Goal: Information Seeking & Learning: Compare options

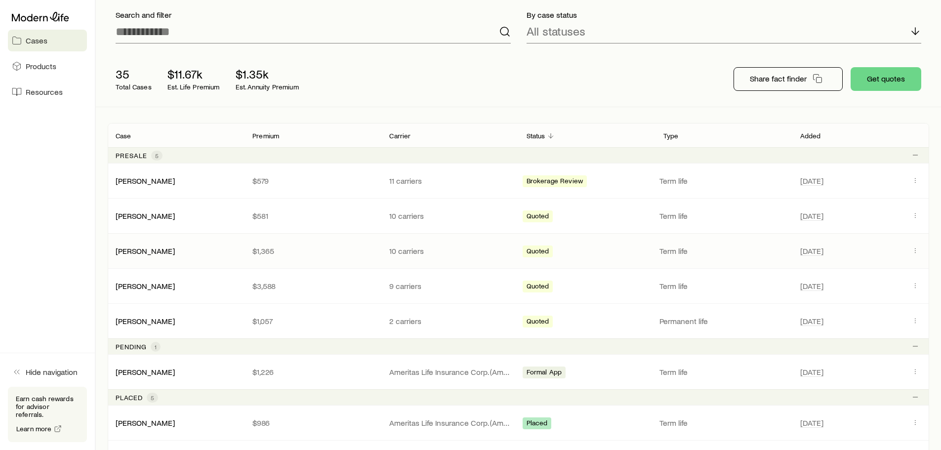
scroll to position [99, 0]
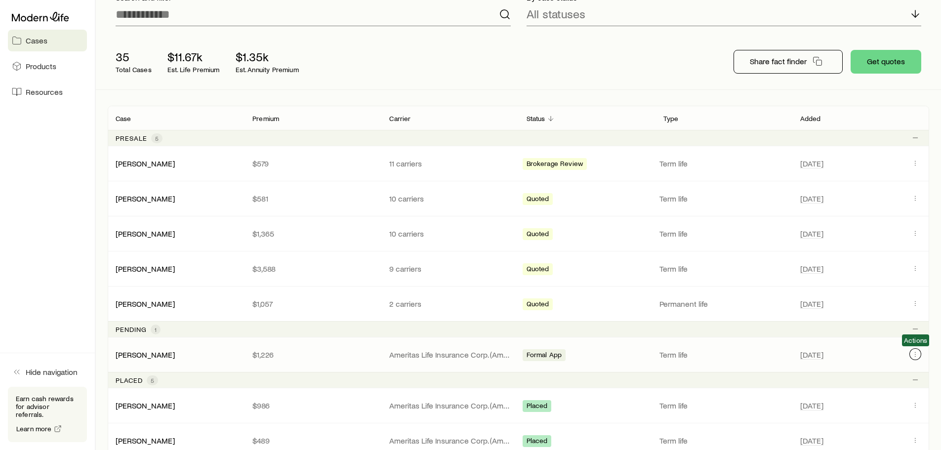
click at [916, 358] on icon "Client cases" at bounding box center [915, 354] width 8 height 8
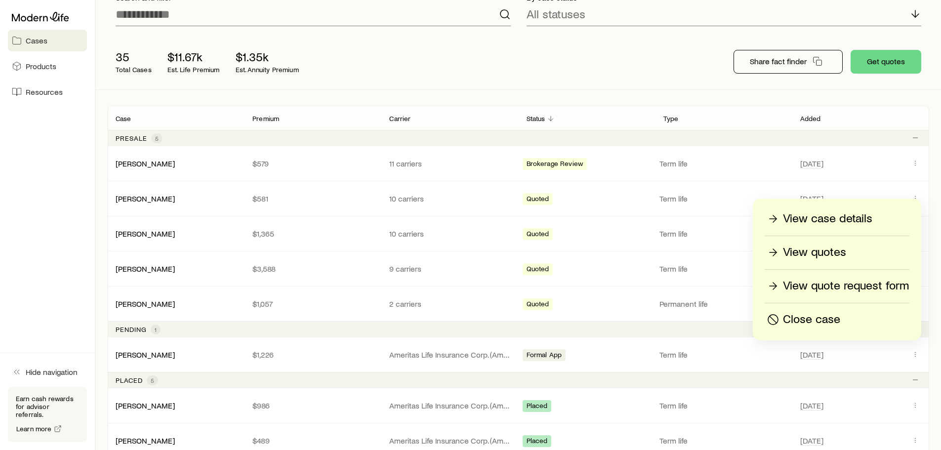
click at [829, 214] on p "View case details" at bounding box center [827, 219] width 89 height 16
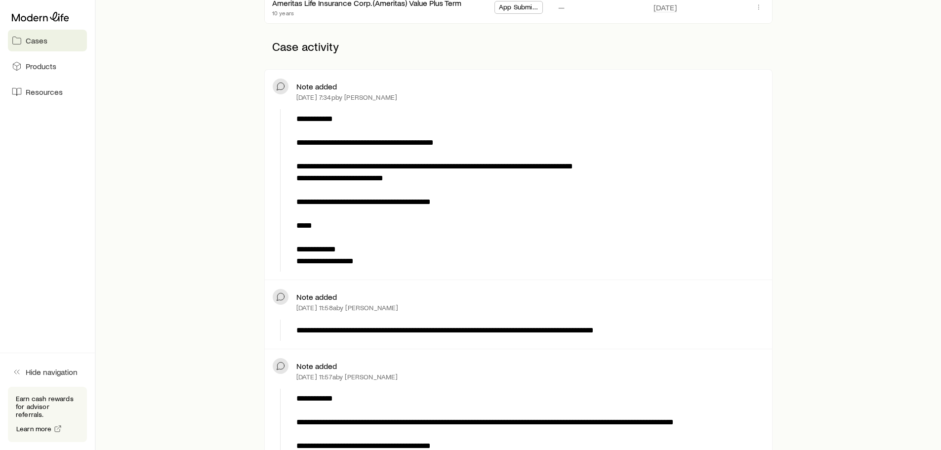
scroll to position [296, 0]
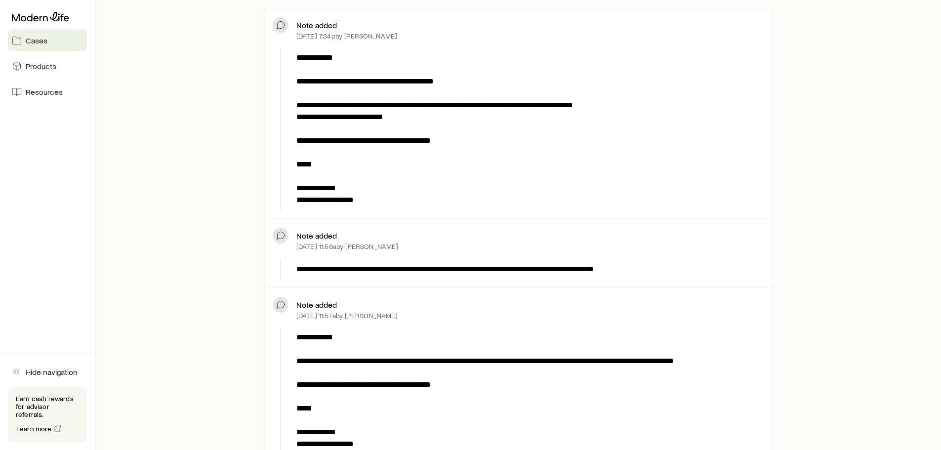
click at [415, 267] on p "**********" at bounding box center [528, 269] width 464 height 12
drag, startPoint x: 438, startPoint y: 267, endPoint x: 453, endPoint y: 267, distance: 15.8
click at [449, 267] on p "**********" at bounding box center [528, 269] width 464 height 12
drag, startPoint x: 512, startPoint y: 266, endPoint x: 604, endPoint y: 267, distance: 92.3
click at [563, 266] on p "**********" at bounding box center [528, 269] width 464 height 12
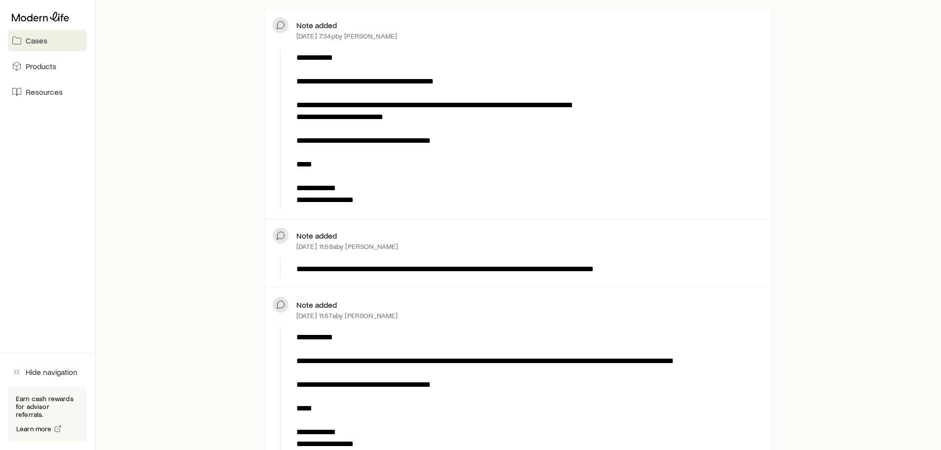
drag, startPoint x: 605, startPoint y: 267, endPoint x: 612, endPoint y: 269, distance: 7.1
click at [609, 268] on p "**********" at bounding box center [528, 269] width 464 height 12
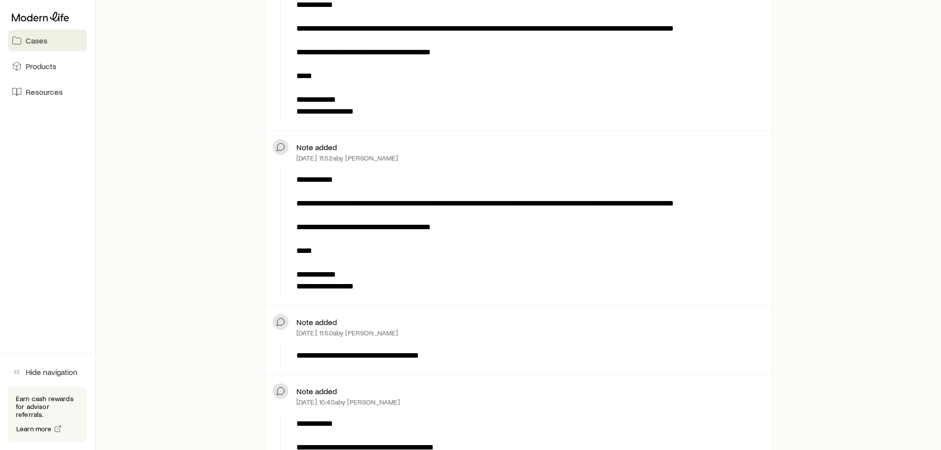
scroll to position [395, 0]
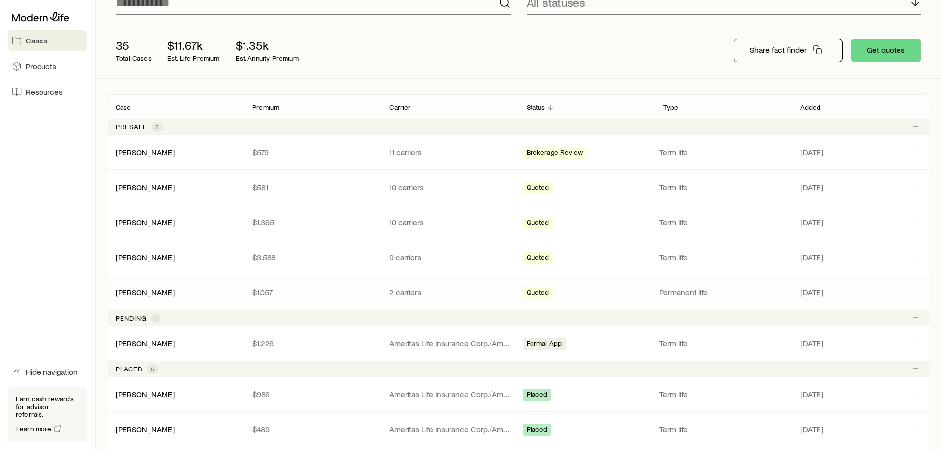
scroll to position [99, 0]
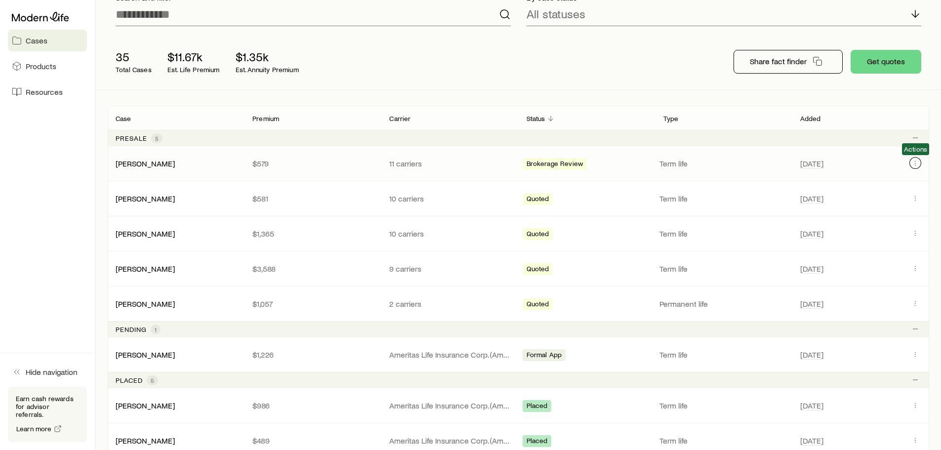
click at [917, 162] on icon "Client cases" at bounding box center [915, 163] width 8 height 8
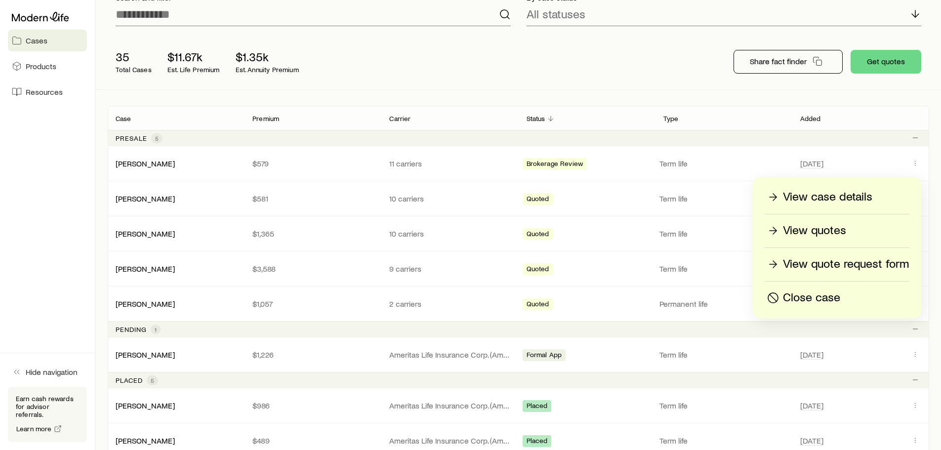
click at [862, 197] on p "View case details" at bounding box center [827, 197] width 89 height 16
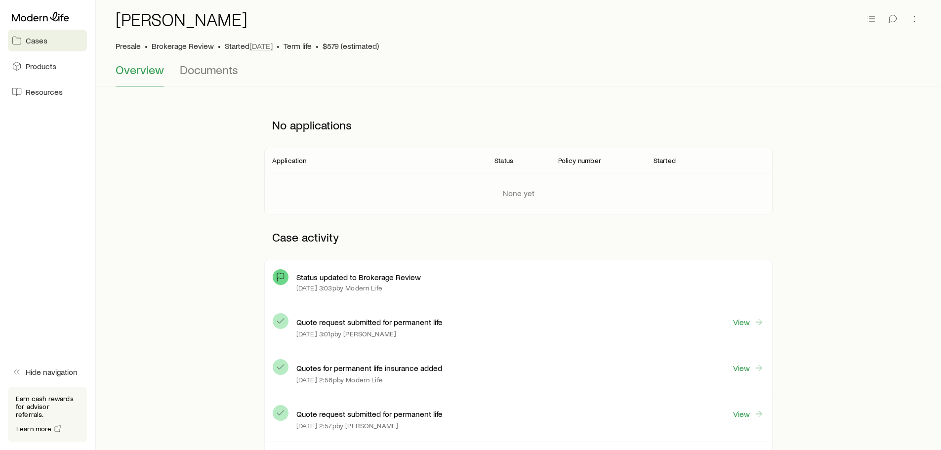
scroll to position [49, 0]
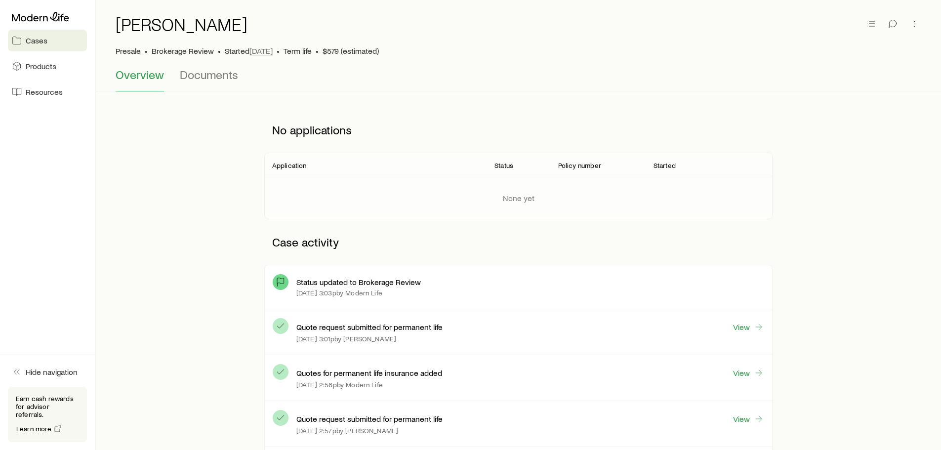
click at [387, 282] on p "Status updated to Brokerage Review" at bounding box center [358, 282] width 124 height 10
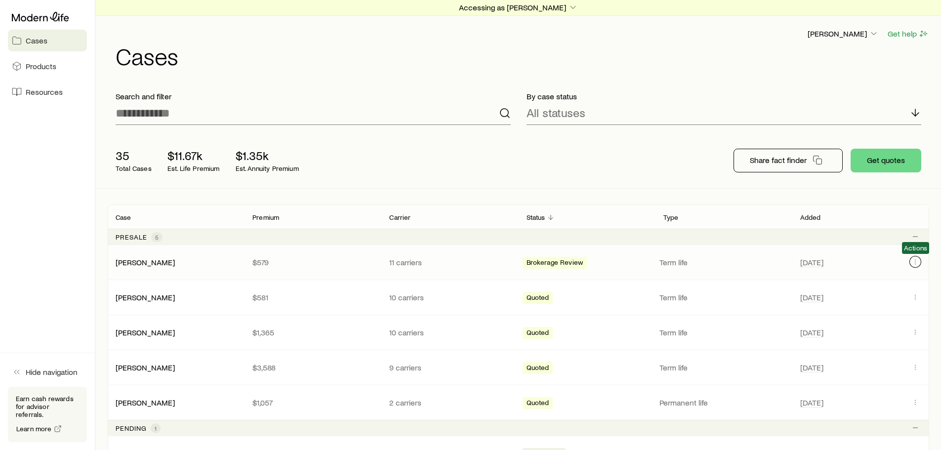
click at [914, 257] on button "Client cases" at bounding box center [915, 262] width 12 height 12
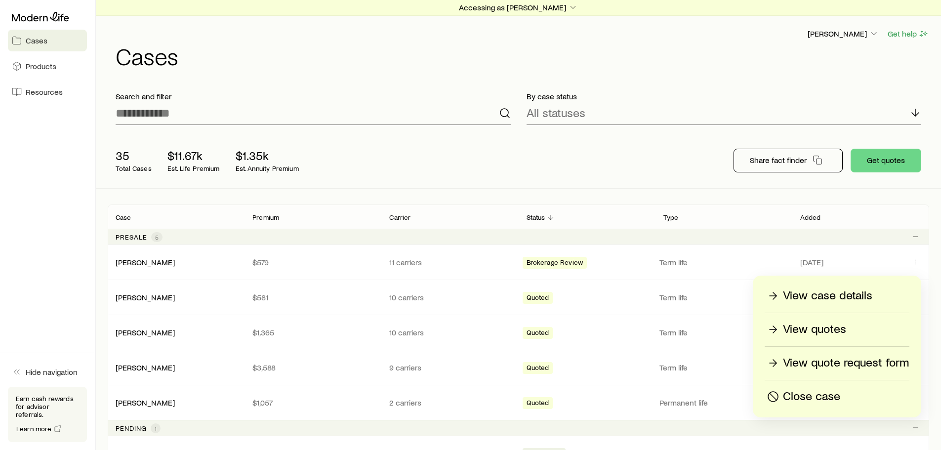
click at [819, 326] on p "View quotes" at bounding box center [814, 329] width 63 height 16
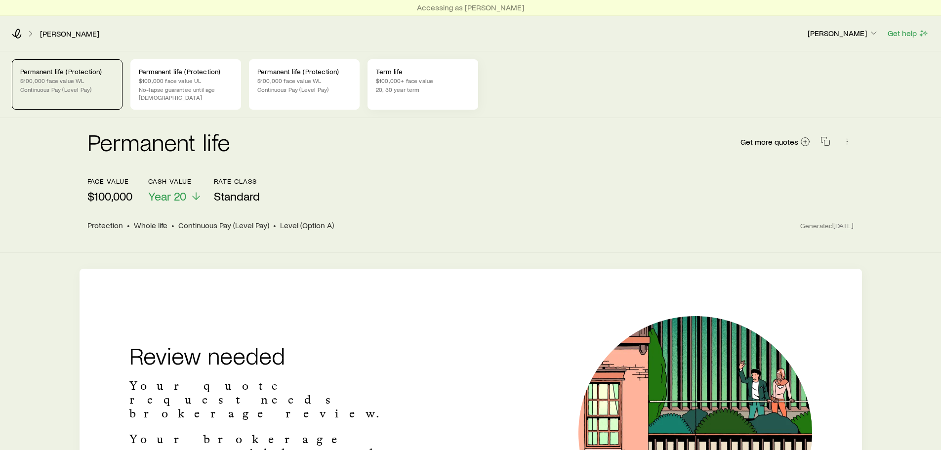
click at [397, 81] on p "$100,000+ face value" at bounding box center [423, 81] width 94 height 8
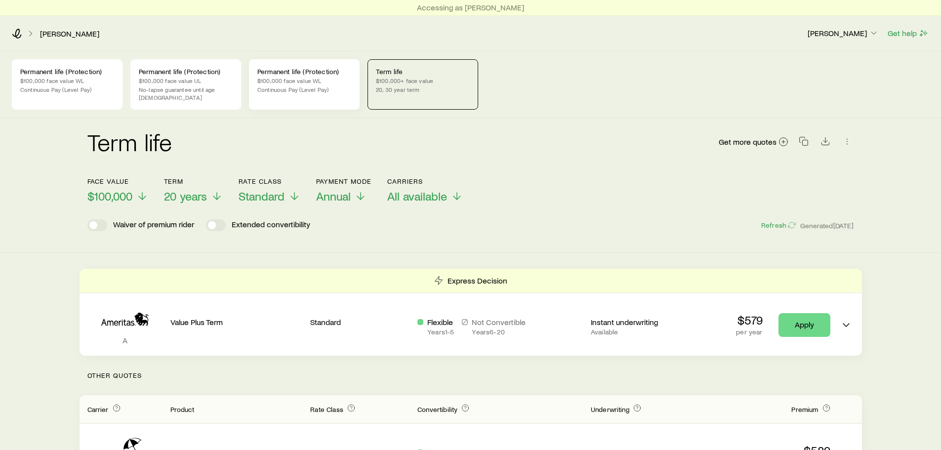
click at [312, 95] on div "Permanent life (Protection) $100,000 face value WL Continuous Pay (Level Pay)" at bounding box center [304, 84] width 111 height 50
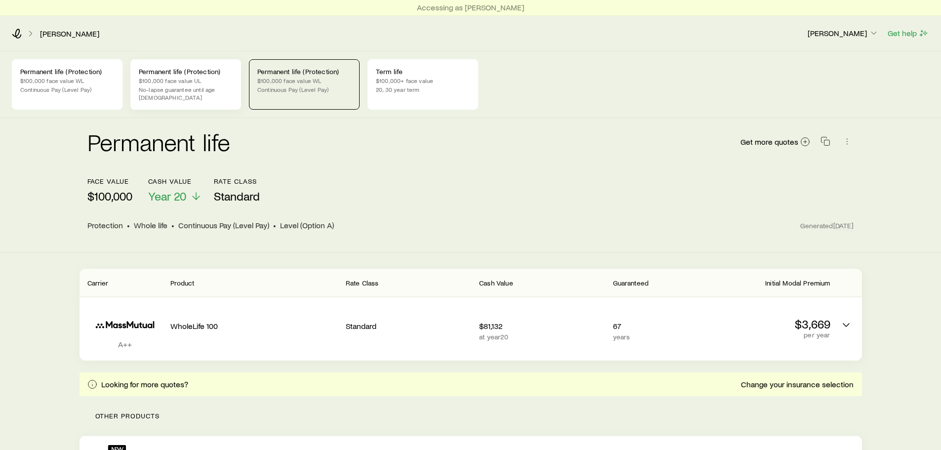
click at [198, 95] on div "Permanent life (Protection) $100,000 face value UL No-lapse guarantee until age…" at bounding box center [185, 84] width 111 height 50
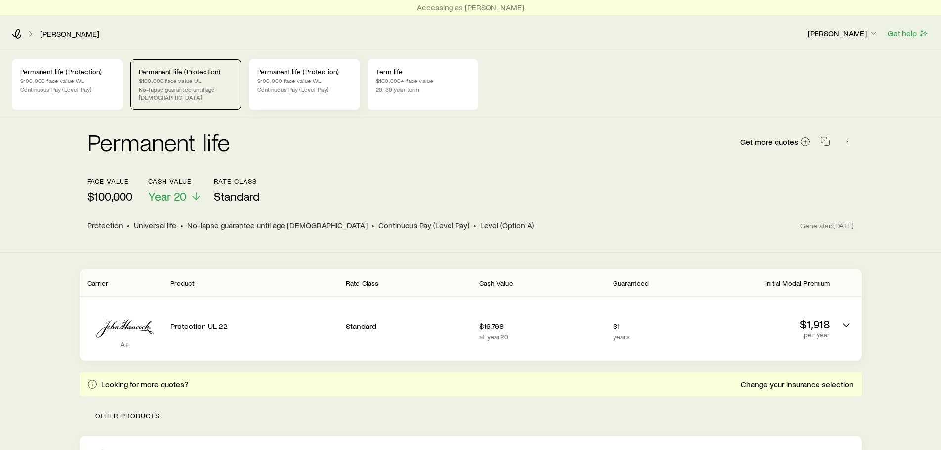
click at [286, 90] on p "Continuous Pay (Level Pay)" at bounding box center [304, 89] width 94 height 8
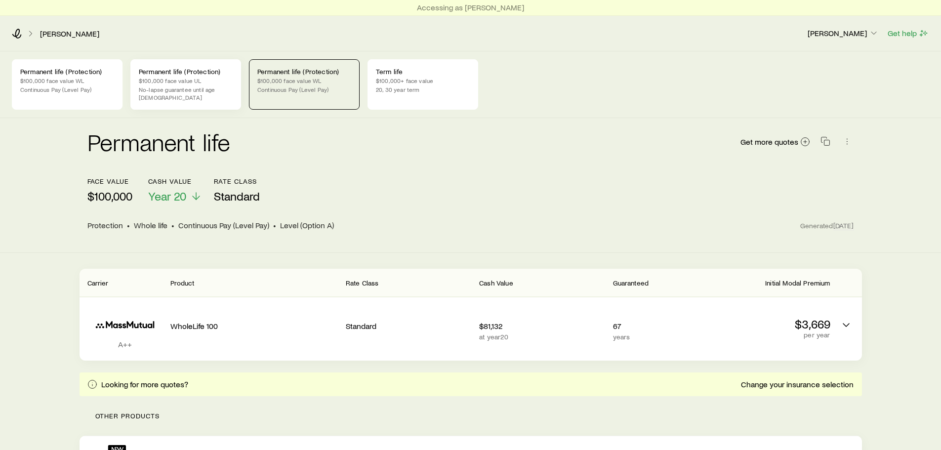
click at [187, 84] on p "$100,000 face value UL" at bounding box center [186, 81] width 94 height 8
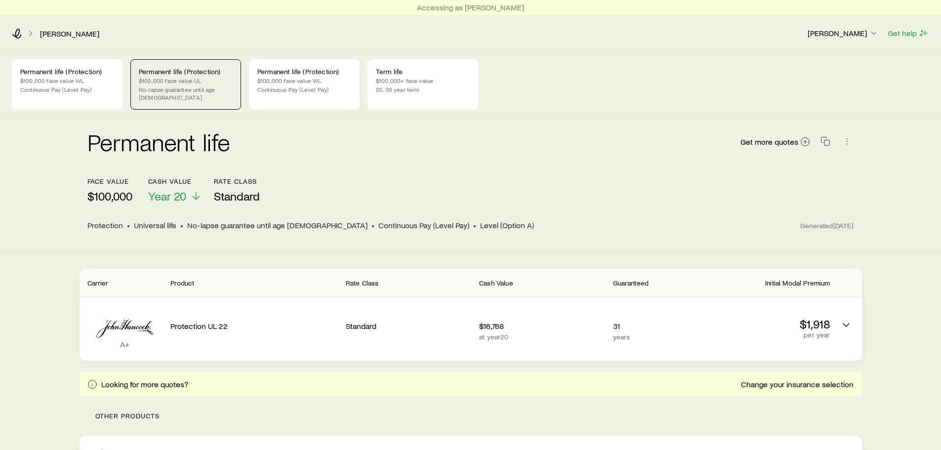
click at [290, 84] on p "$100,000 face value WL" at bounding box center [304, 81] width 94 height 8
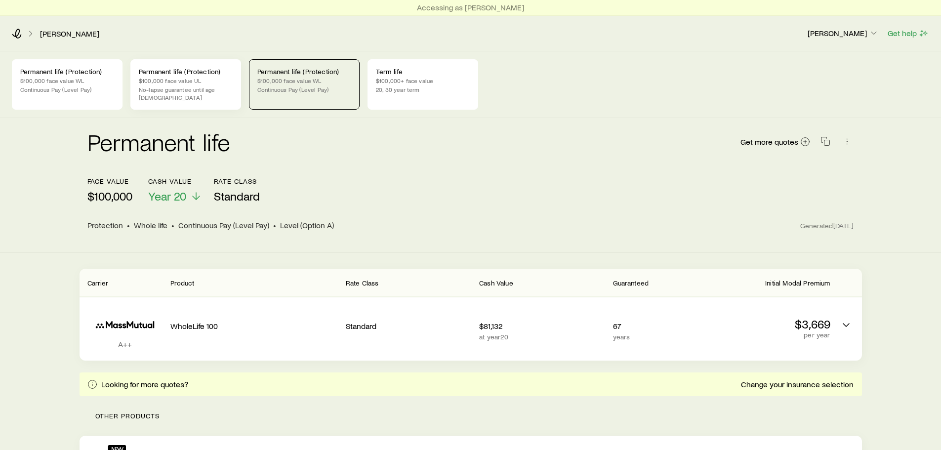
click at [202, 86] on p "No-lapse guarantee until age [DEMOGRAPHIC_DATA]" at bounding box center [186, 93] width 94 height 16
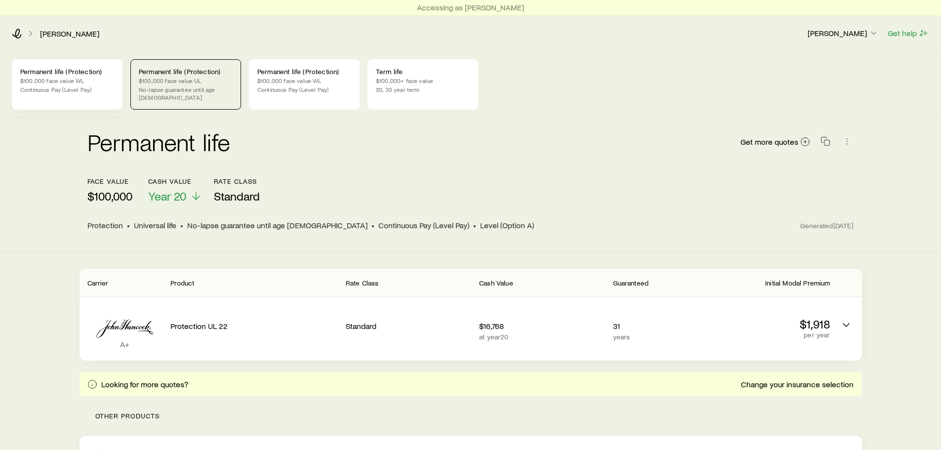
click at [104, 84] on p "$100,000 face value WL" at bounding box center [67, 81] width 94 height 8
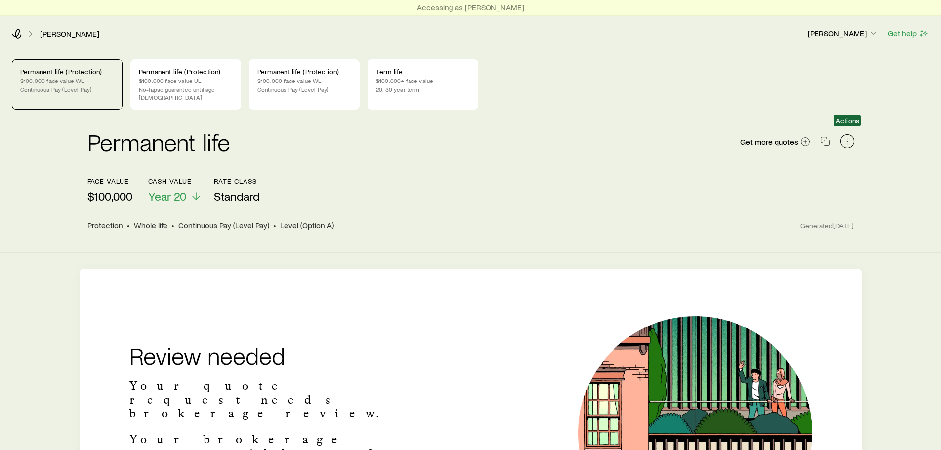
click at [847, 144] on icon "button" at bounding box center [846, 144] width 0 height 0
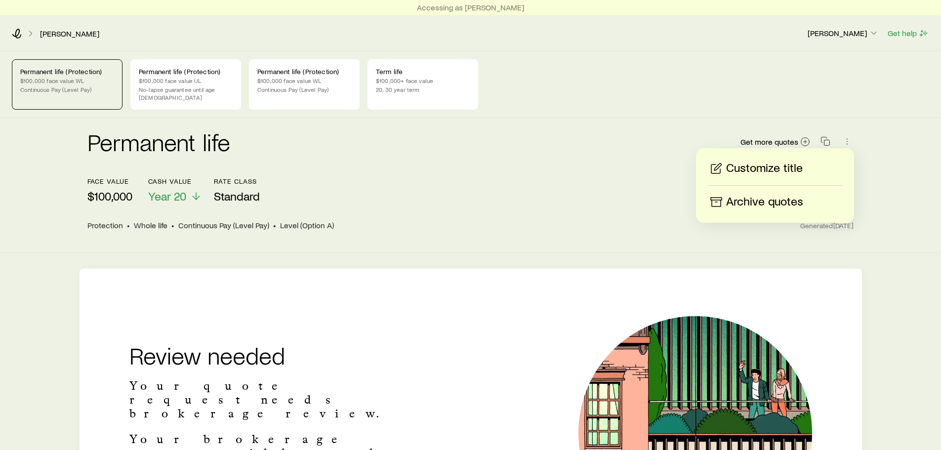
click at [451, 242] on div "Permanent life Get more quotes face value $100,000 Cash Value Year 20 Rate Clas…" at bounding box center [470, 185] width 941 height 135
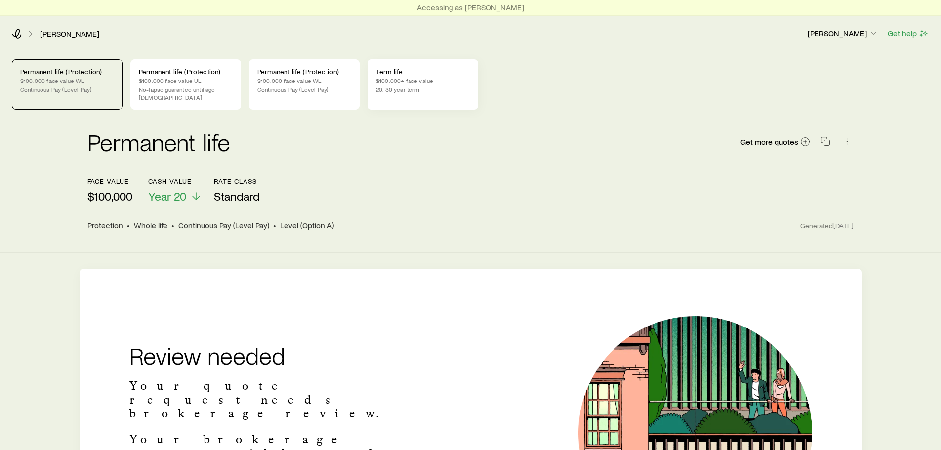
click at [429, 95] on div "Term life $100,000+ face value 20, 30 year term" at bounding box center [422, 84] width 111 height 50
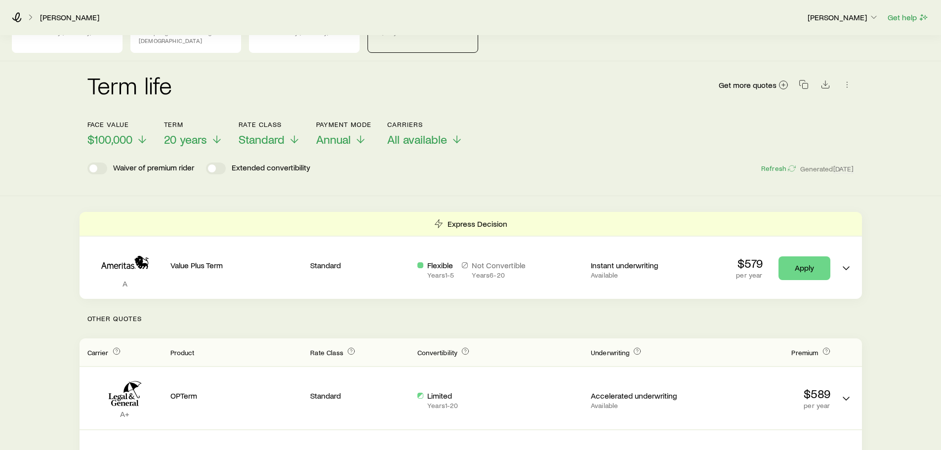
scroll to position [49, 0]
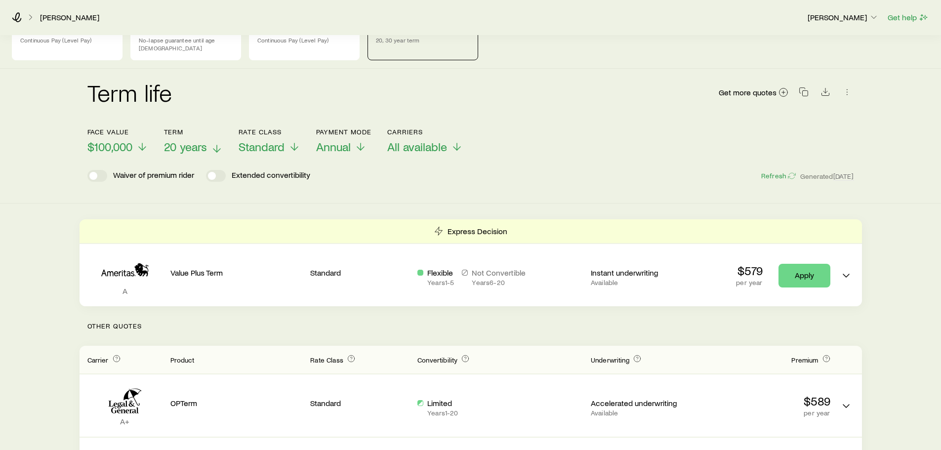
click at [213, 143] on icon at bounding box center [217, 149] width 12 height 12
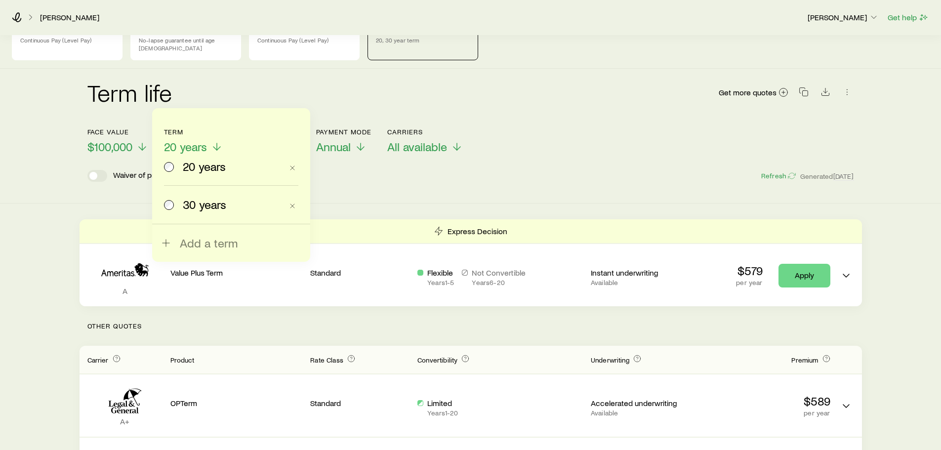
click at [226, 204] on span "30 years" at bounding box center [204, 205] width 43 height 14
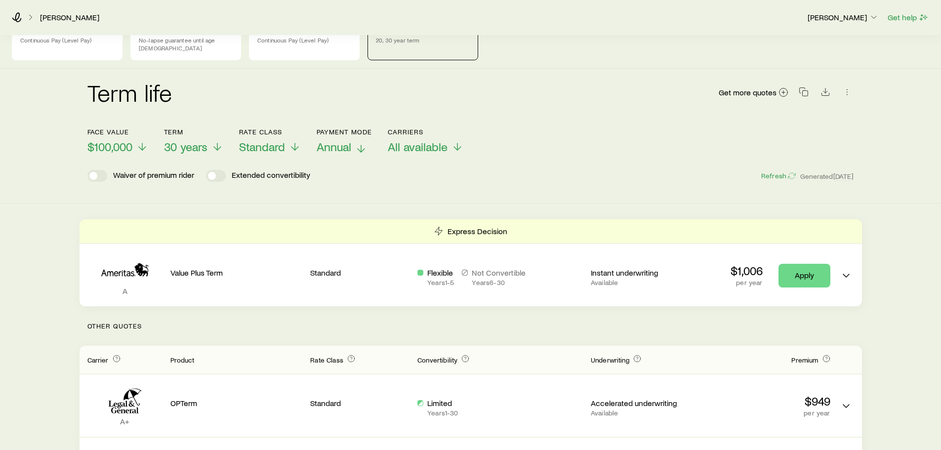
click at [350, 140] on span "Annual" at bounding box center [334, 147] width 35 height 14
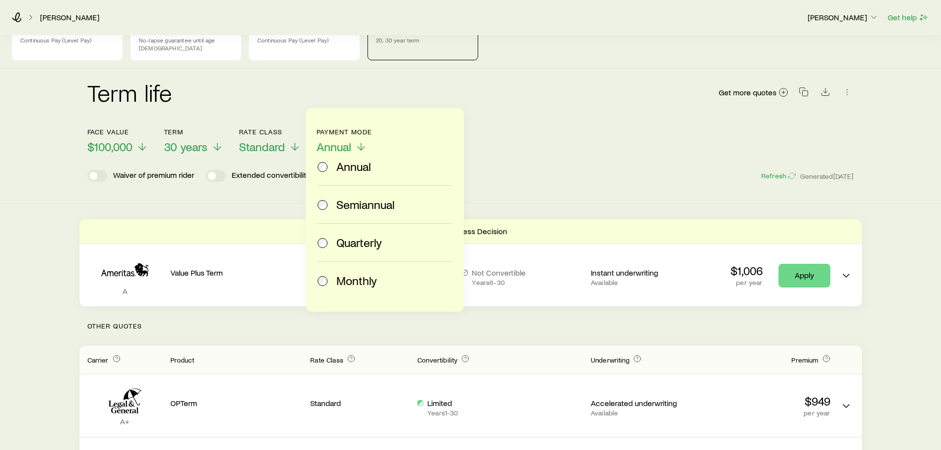
click at [385, 280] on div "Monthly" at bounding box center [392, 281] width 112 height 14
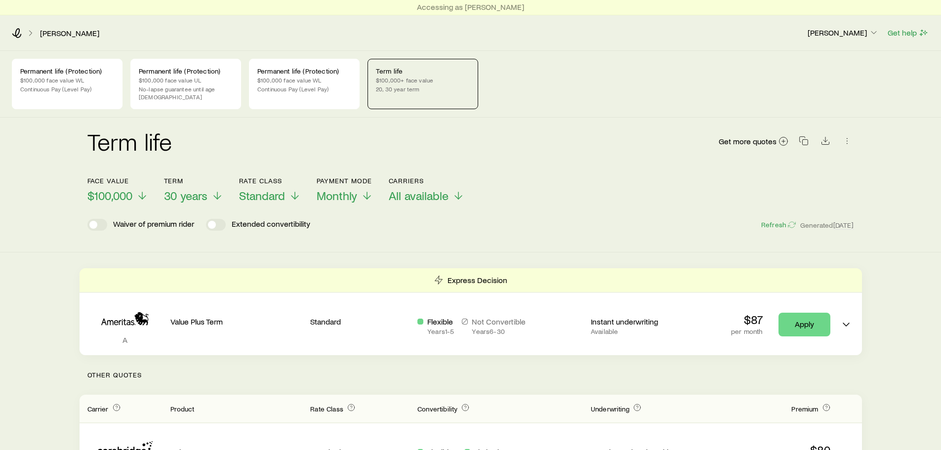
scroll to position [0, 0]
click at [125, 195] on span "$100,000" at bounding box center [109, 196] width 45 height 14
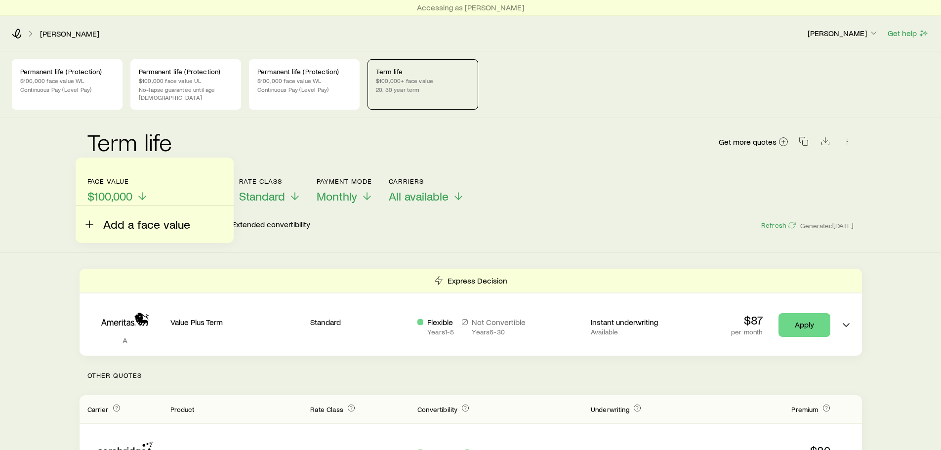
click at [141, 222] on span "Add a face value" at bounding box center [146, 224] width 87 height 14
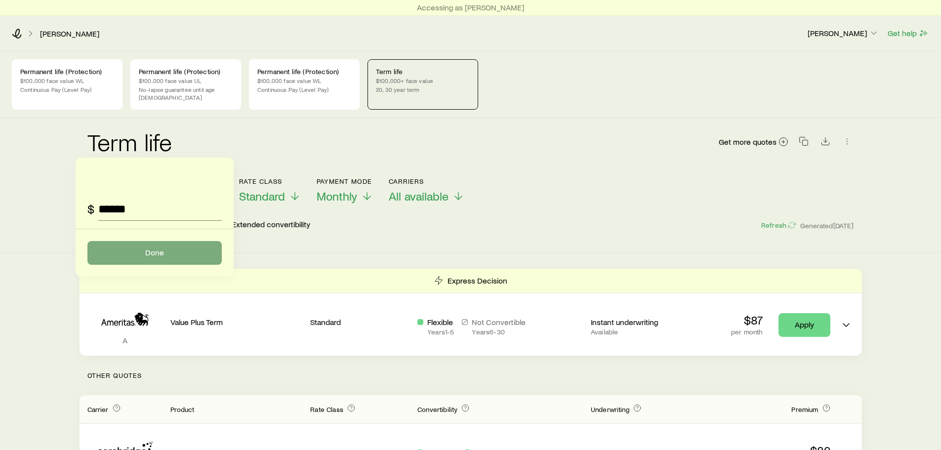
type input "******"
click at [147, 247] on button "Done" at bounding box center [154, 253] width 134 height 24
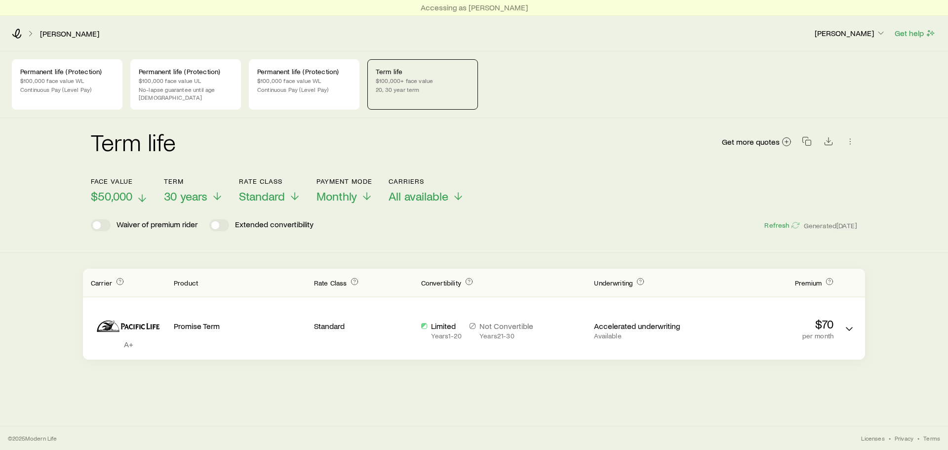
click at [92, 189] on span "$50,000" at bounding box center [111, 196] width 41 height 14
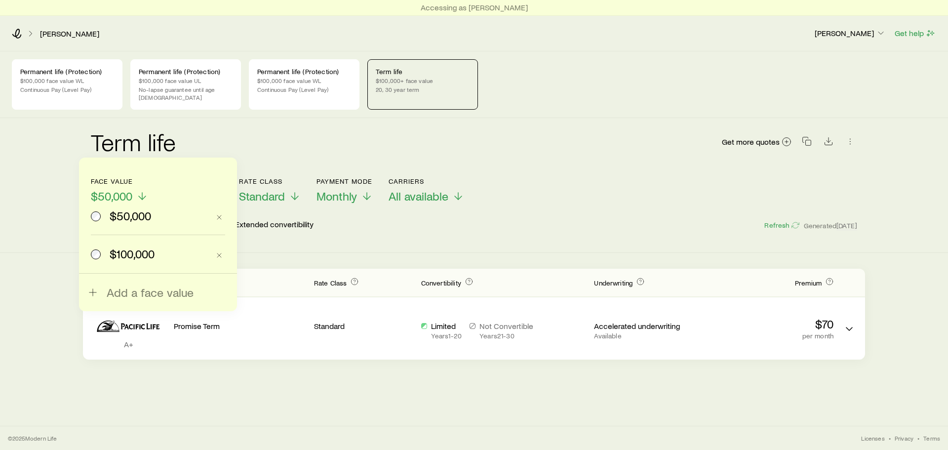
click at [148, 303] on div "$50,000 $100,000 Add a face value" at bounding box center [158, 235] width 158 height 154
click at [153, 295] on span "Add a face value" at bounding box center [150, 292] width 87 height 14
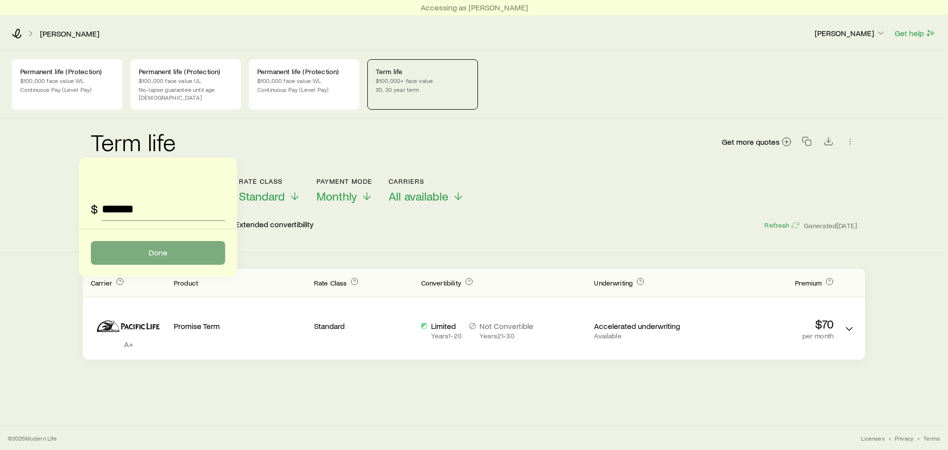
type input "*******"
click at [166, 261] on button "Done" at bounding box center [158, 253] width 134 height 24
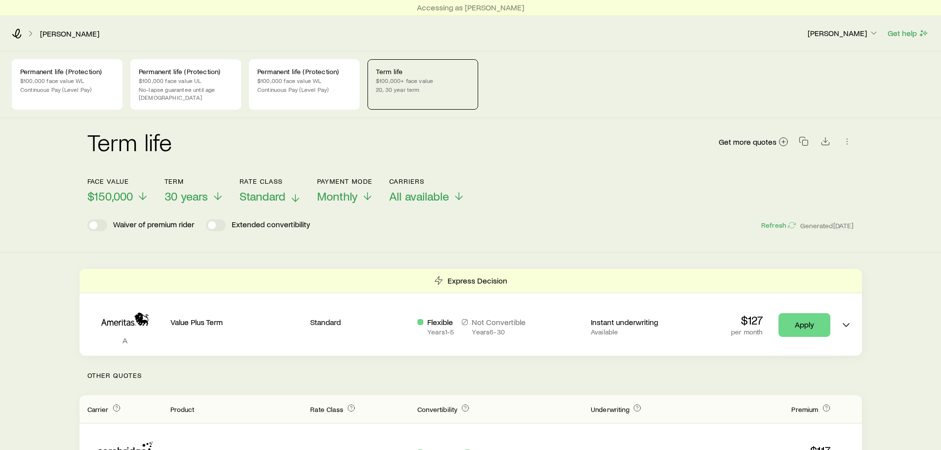
click at [274, 189] on span "Standard" at bounding box center [263, 196] width 46 height 14
